Goal: Task Accomplishment & Management: Manage account settings

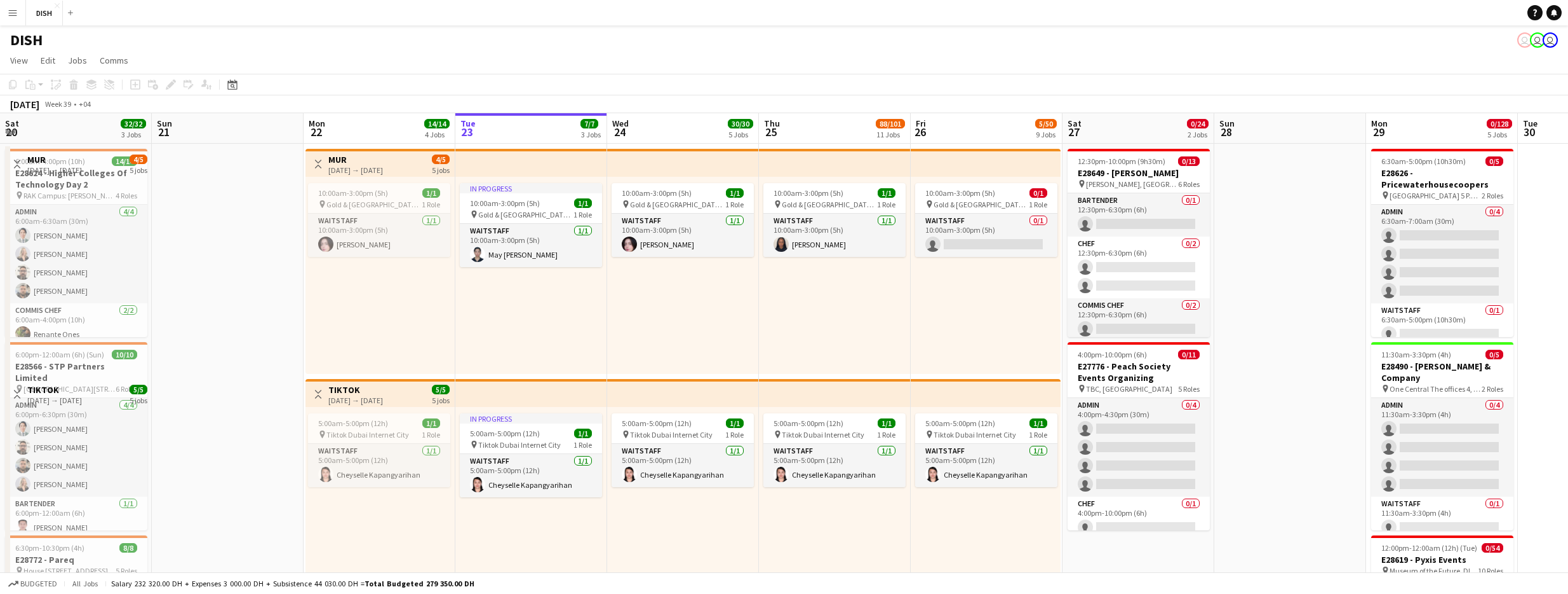
scroll to position [0, 558]
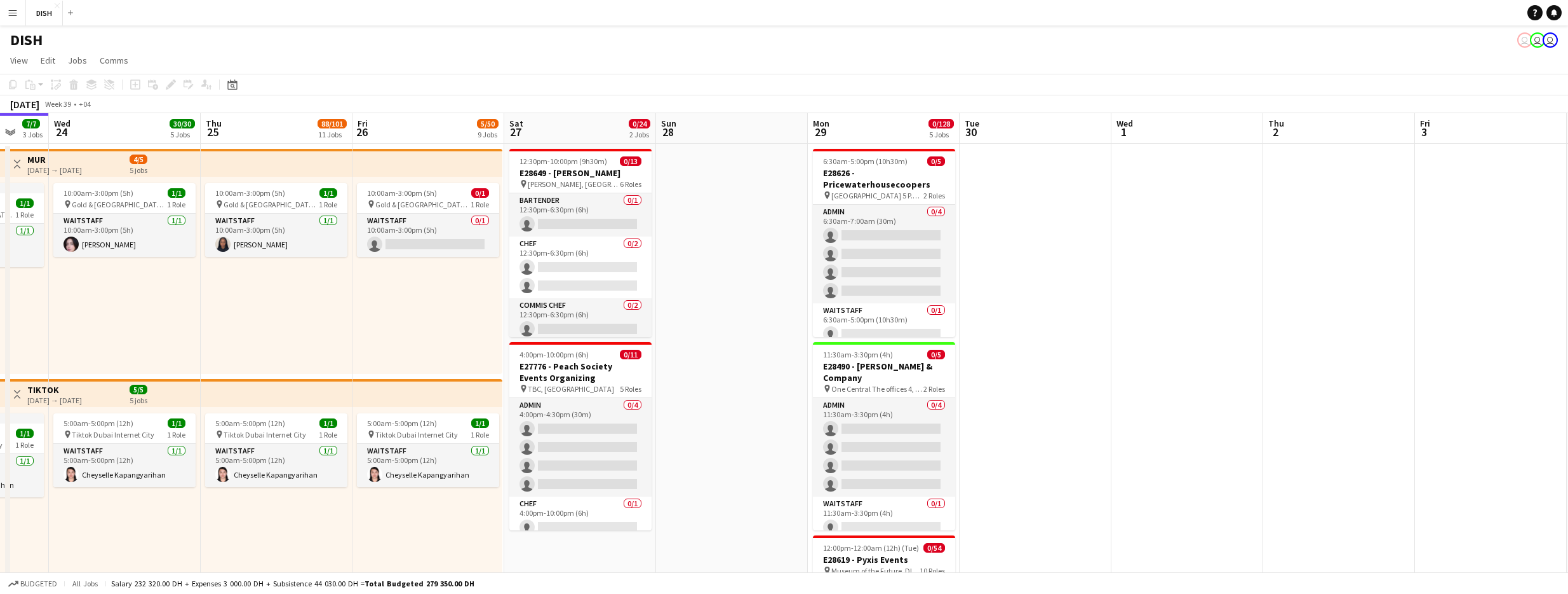
click at [11, 10] on app-icon "Menu" at bounding box center [12, 12] width 10 height 10
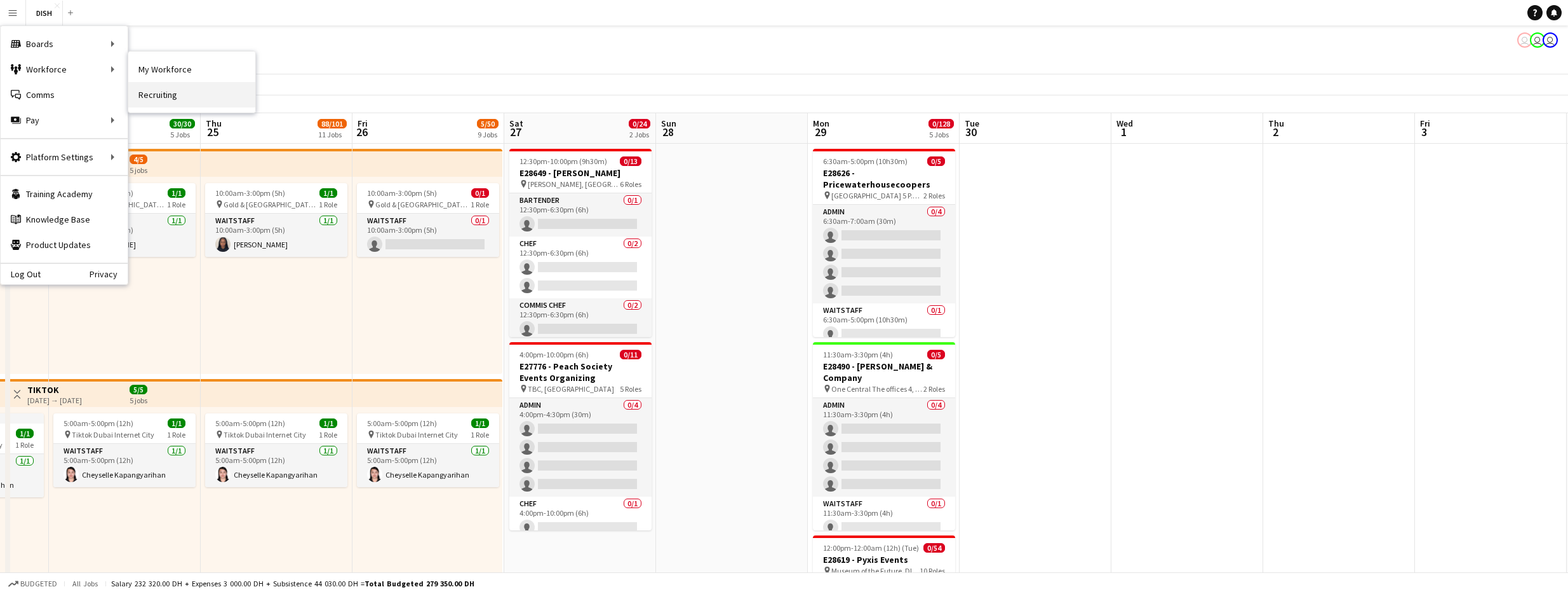
click at [188, 92] on link "Recruiting" at bounding box center [192, 94] width 127 height 25
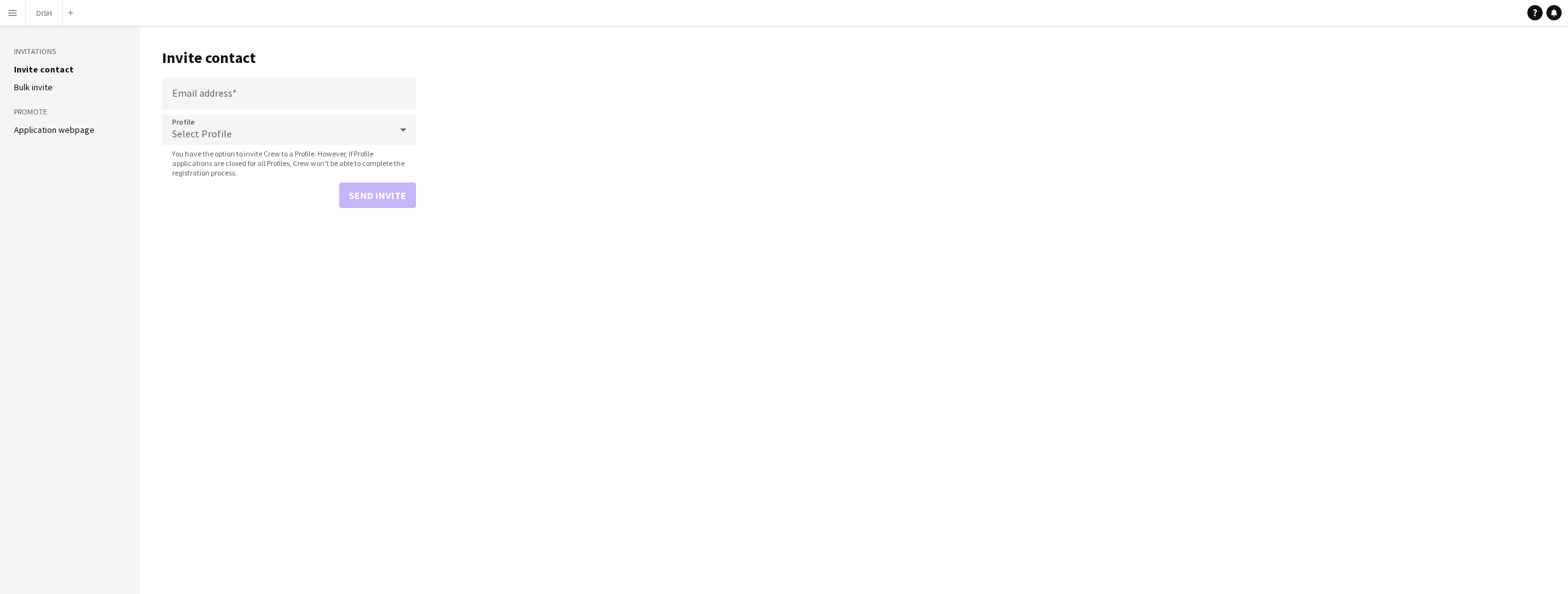
click at [17, 10] on app-icon "Menu" at bounding box center [12, 12] width 10 height 10
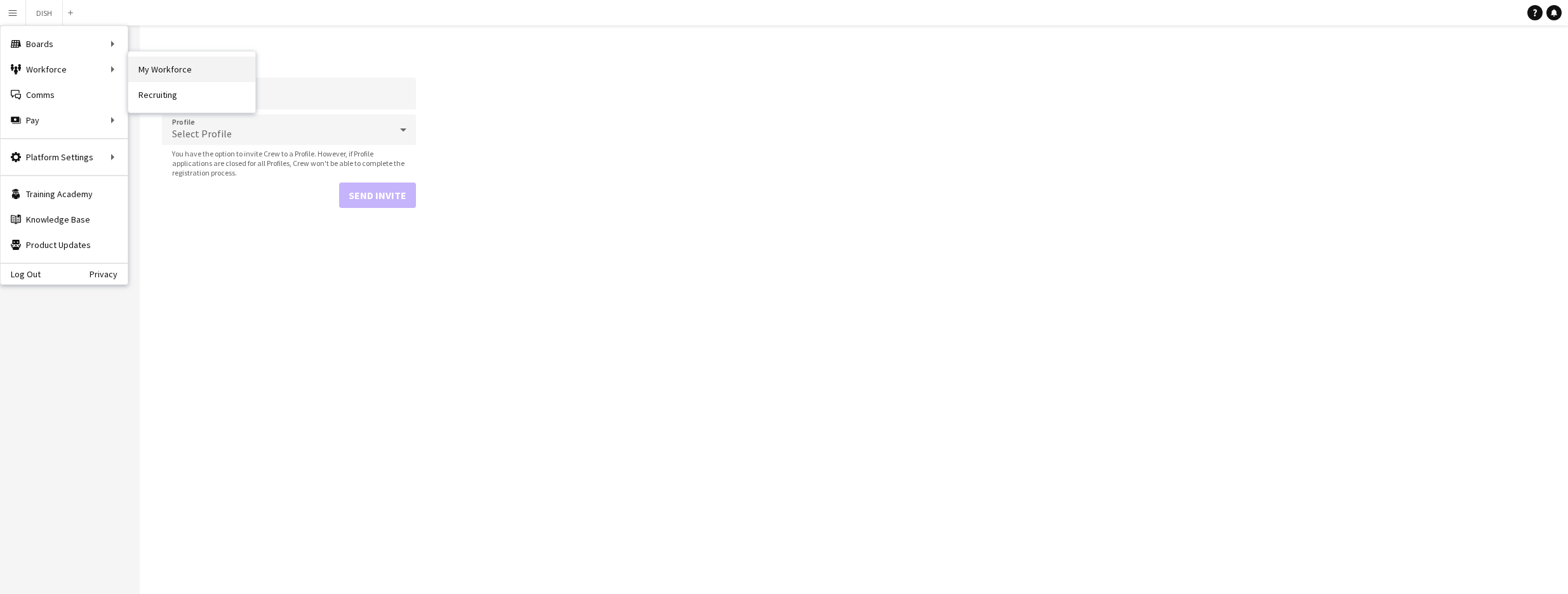
click at [217, 66] on link "My Workforce" at bounding box center [192, 69] width 127 height 25
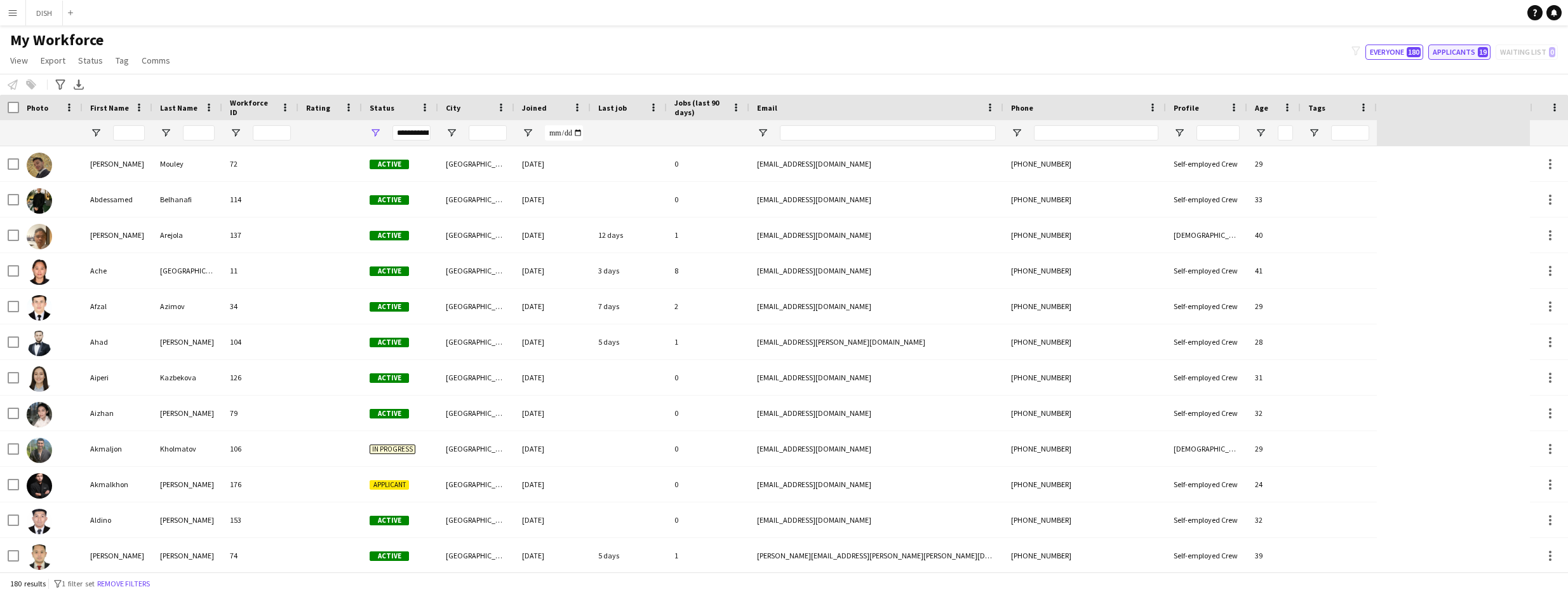
click at [1456, 52] on button "Applicants 19" at bounding box center [1460, 52] width 62 height 16
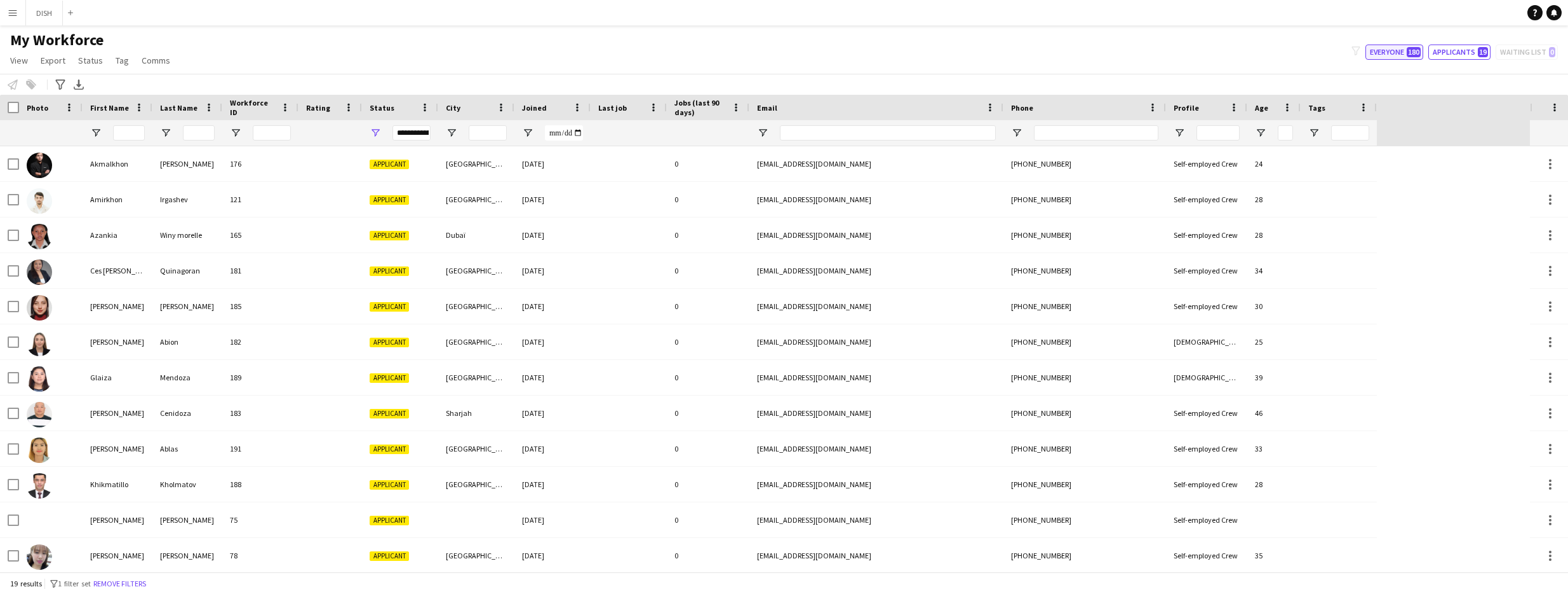
click at [1403, 50] on button "Everyone 180" at bounding box center [1394, 52] width 58 height 16
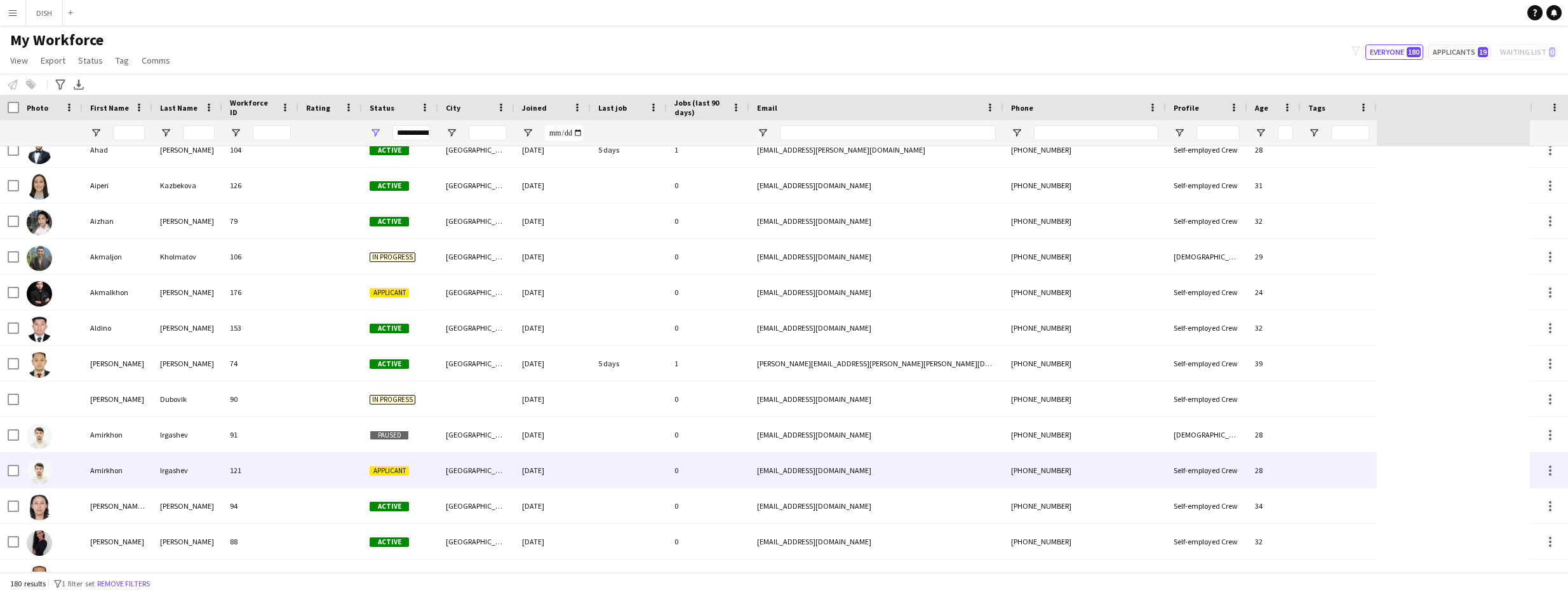
scroll to position [353, 0]
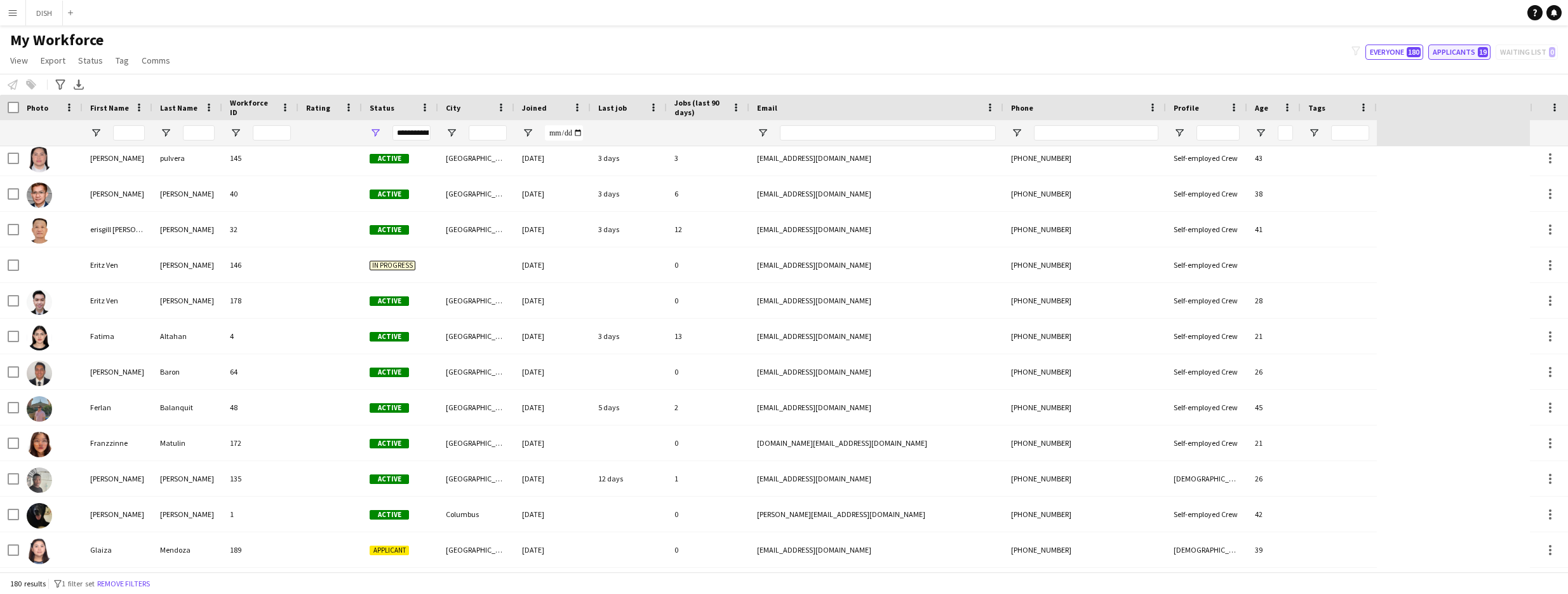
click at [1452, 55] on button "Applicants 19" at bounding box center [1460, 52] width 62 height 16
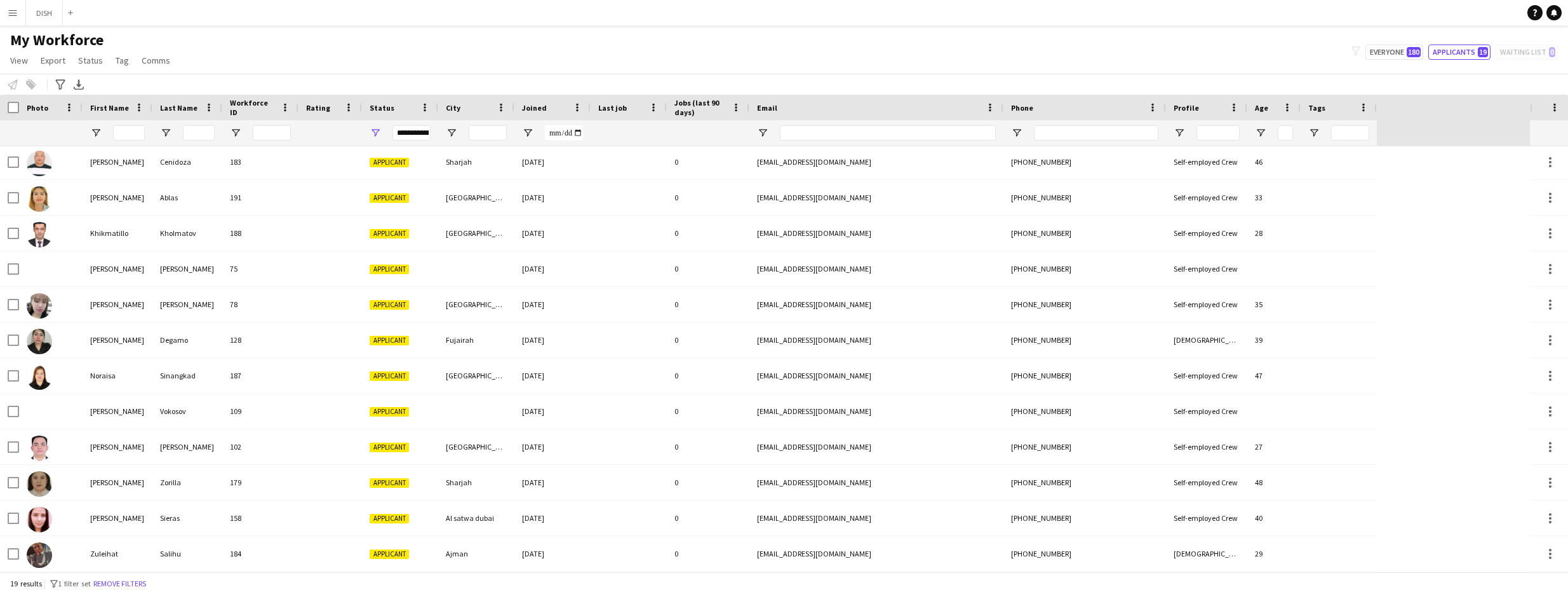
click at [115, 106] on span "First Name" at bounding box center [109, 108] width 38 height 10
click at [115, 106] on span at bounding box center [122, 107] width 16 height 11
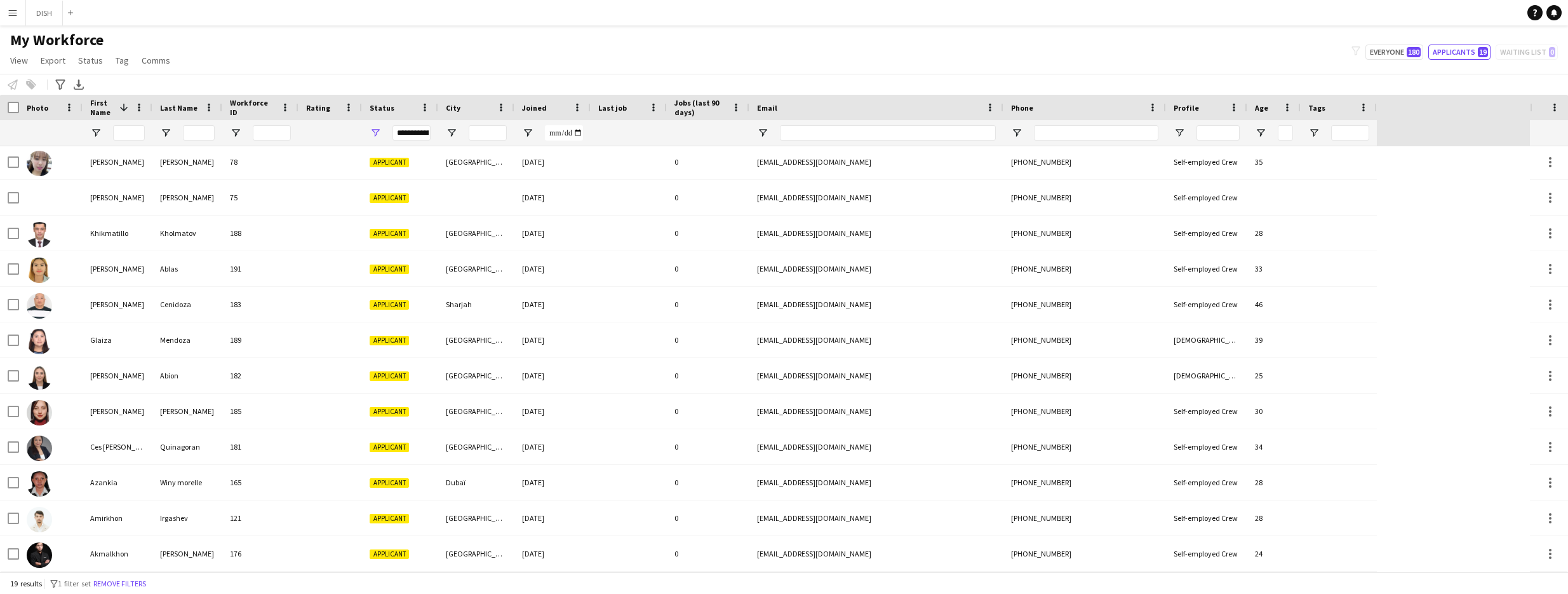
click at [115, 106] on span at bounding box center [122, 107] width 16 height 11
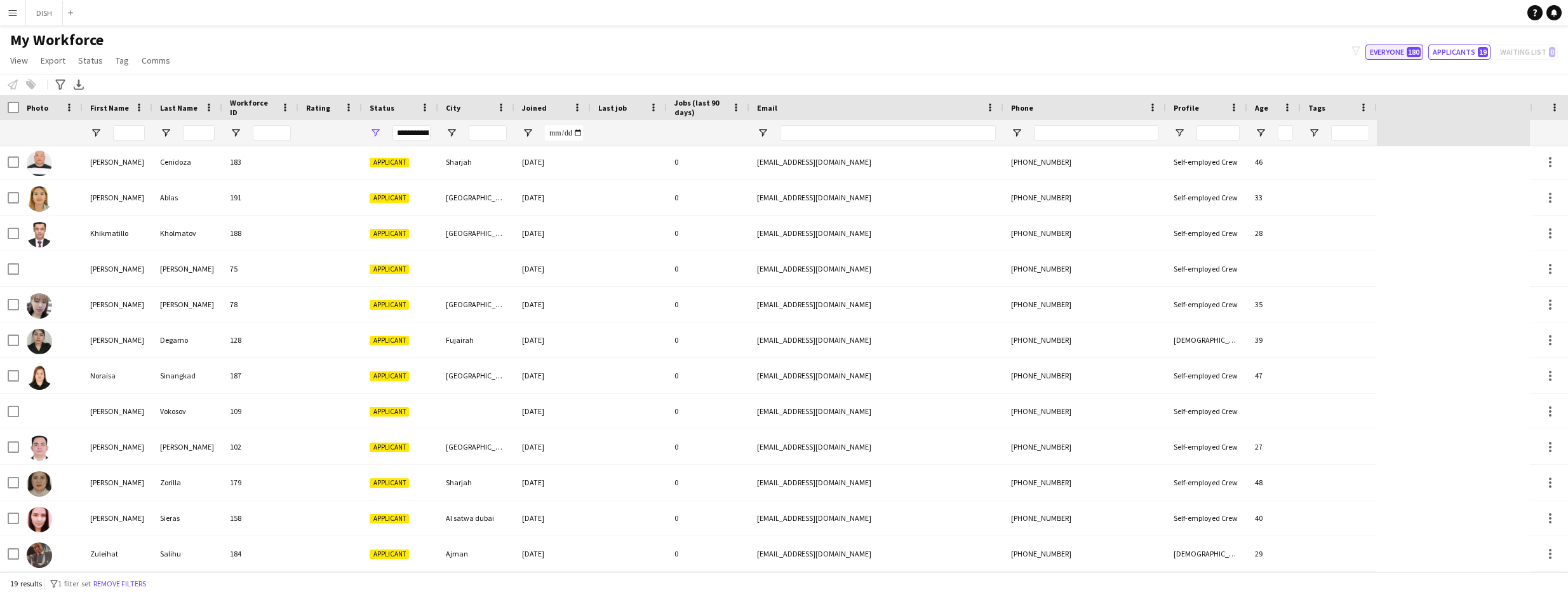
click at [1412, 47] on span "180" at bounding box center [1413, 52] width 14 height 10
type input "**********"
